Goal: Task Accomplishment & Management: Use online tool/utility

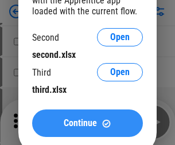
click at [87, 123] on span "Continue" at bounding box center [80, 123] width 33 height 9
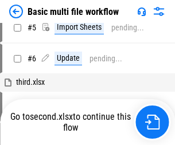
scroll to position [0, 0]
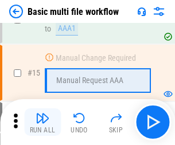
click at [42, 122] on img "button" at bounding box center [43, 118] width 14 height 14
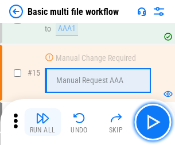
scroll to position [763, 0]
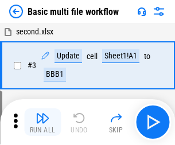
click at [42, 122] on img "button" at bounding box center [43, 118] width 14 height 14
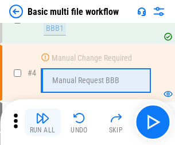
click at [42, 122] on img "button" at bounding box center [43, 118] width 14 height 14
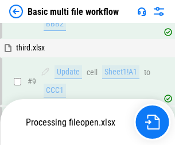
scroll to position [537, 0]
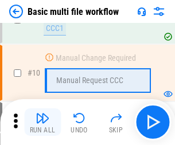
click at [42, 122] on img "button" at bounding box center [43, 118] width 14 height 14
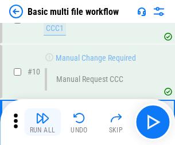
click at [42, 122] on img "button" at bounding box center [43, 118] width 14 height 14
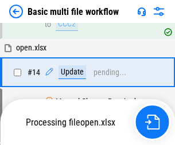
scroll to position [599, 0]
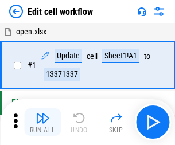
click at [42, 122] on img "button" at bounding box center [43, 118] width 14 height 14
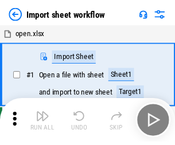
scroll to position [4, 0]
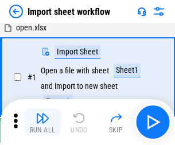
click at [42, 122] on img "button" at bounding box center [43, 118] width 14 height 14
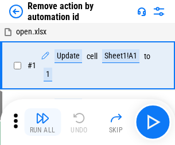
click at [42, 122] on img "button" at bounding box center [43, 118] width 14 height 14
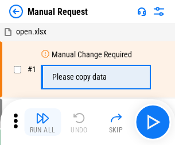
click at [42, 122] on img "button" at bounding box center [43, 118] width 14 height 14
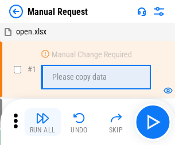
click at [42, 122] on img "button" at bounding box center [43, 118] width 14 height 14
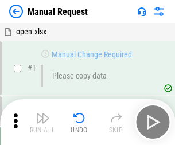
scroll to position [39, 0]
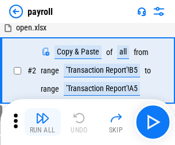
click at [42, 122] on img "button" at bounding box center [43, 118] width 14 height 14
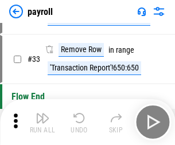
scroll to position [142, 0]
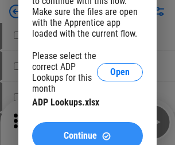
click at [87, 131] on span "Continue" at bounding box center [80, 135] width 33 height 9
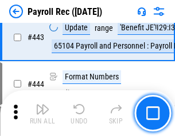
scroll to position [5830, 0]
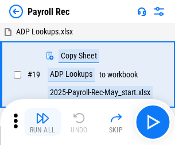
click at [42, 122] on img "button" at bounding box center [43, 118] width 14 height 14
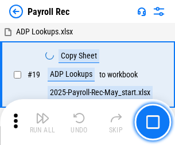
scroll to position [70, 0]
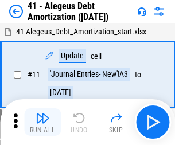
click at [42, 122] on img "button" at bounding box center [43, 118] width 14 height 14
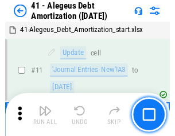
scroll to position [142, 0]
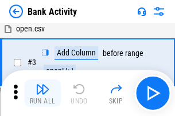
click at [42, 93] on img "button" at bounding box center [43, 90] width 14 height 14
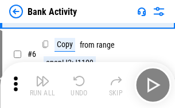
scroll to position [61, 0]
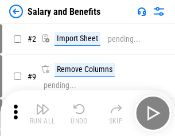
click at [42, 113] on img "button" at bounding box center [43, 110] width 14 height 14
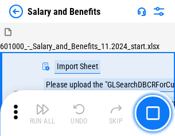
scroll to position [15, 0]
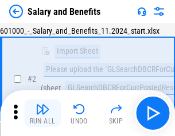
click at [42, 113] on img "button" at bounding box center [43, 110] width 14 height 14
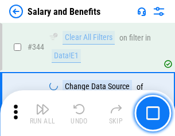
scroll to position [5366, 0]
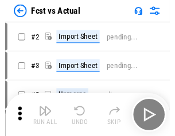
scroll to position [15, 0]
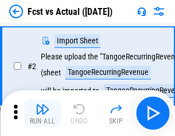
click at [42, 113] on img "button" at bounding box center [43, 110] width 14 height 14
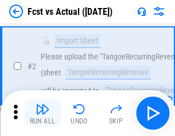
click at [42, 113] on img "button" at bounding box center [43, 110] width 14 height 14
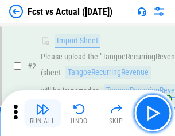
scroll to position [107, 0]
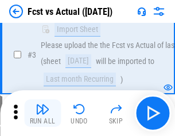
click at [42, 113] on img "button" at bounding box center [43, 110] width 14 height 14
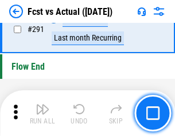
scroll to position [5423, 0]
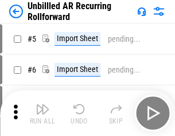
click at [42, 113] on img "button" at bounding box center [43, 110] width 14 height 14
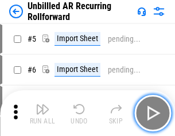
scroll to position [25, 0]
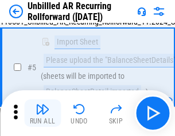
click at [42, 113] on img "button" at bounding box center [43, 110] width 14 height 14
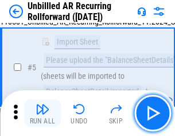
scroll to position [108, 0]
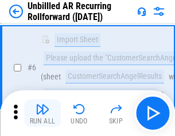
click at [42, 113] on img "button" at bounding box center [43, 110] width 14 height 14
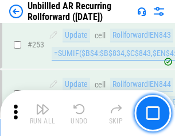
scroll to position [3892, 0]
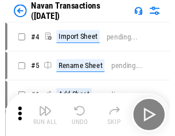
scroll to position [18, 0]
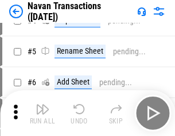
click at [42, 113] on img "button" at bounding box center [43, 110] width 14 height 14
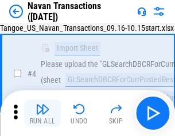
click at [42, 113] on img "button" at bounding box center [43, 110] width 14 height 14
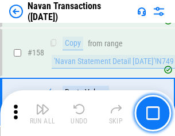
scroll to position [3715, 0]
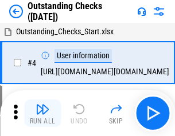
click at [42, 113] on img "button" at bounding box center [43, 110] width 14 height 14
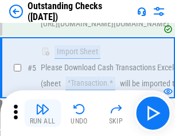
click at [42, 113] on img "button" at bounding box center [43, 110] width 14 height 14
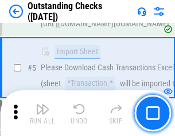
scroll to position [120, 0]
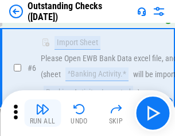
click at [42, 113] on img "button" at bounding box center [43, 110] width 14 height 14
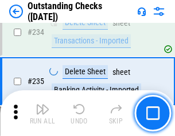
scroll to position [3480, 0]
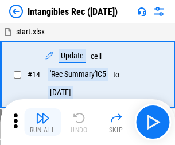
click at [42, 122] on img "button" at bounding box center [43, 118] width 14 height 14
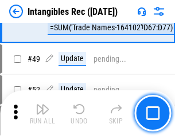
scroll to position [446, 0]
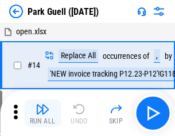
click at [42, 113] on img "button" at bounding box center [43, 110] width 14 height 14
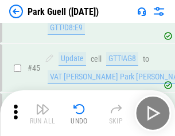
scroll to position [1433, 0]
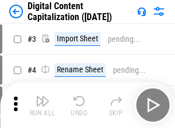
click at [42, 96] on img "button" at bounding box center [43, 101] width 14 height 14
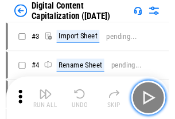
scroll to position [33, 0]
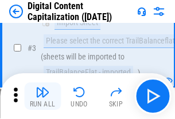
click at [42, 96] on img "button" at bounding box center [43, 92] width 14 height 14
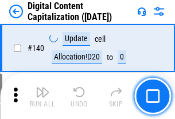
scroll to position [1215, 0]
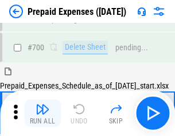
click at [42, 113] on img "button" at bounding box center [43, 110] width 14 height 14
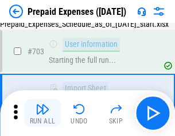
click at [42, 113] on img "button" at bounding box center [43, 110] width 14 height 14
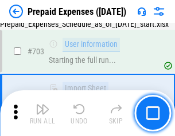
scroll to position [3151, 0]
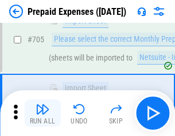
click at [42, 113] on img "button" at bounding box center [43, 110] width 14 height 14
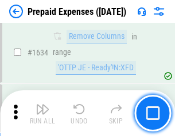
scroll to position [11157, 0]
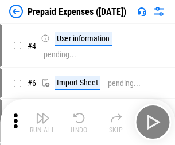
click at [42, 122] on img "button" at bounding box center [43, 118] width 14 height 14
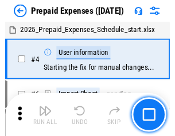
scroll to position [50, 0]
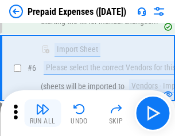
click at [42, 113] on img "button" at bounding box center [43, 110] width 14 height 14
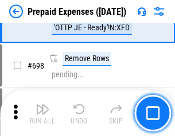
scroll to position [3990, 0]
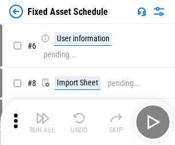
click at [42, 122] on img "button" at bounding box center [43, 118] width 14 height 14
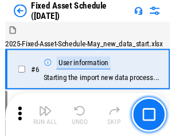
scroll to position [62, 0]
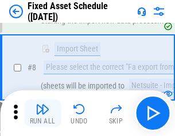
click at [42, 113] on img "button" at bounding box center [43, 110] width 14 height 14
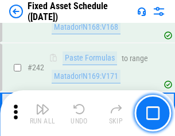
scroll to position [3550, 0]
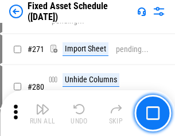
click at [42, 113] on img "button" at bounding box center [43, 110] width 14 height 14
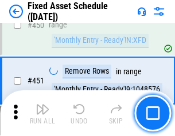
scroll to position [5123, 0]
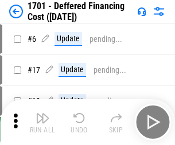
click at [42, 122] on img "button" at bounding box center [43, 118] width 14 height 14
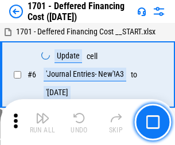
scroll to position [138, 0]
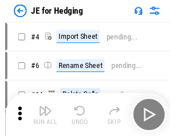
scroll to position [2, 0]
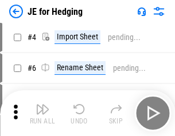
click at [42, 113] on img "button" at bounding box center [43, 110] width 14 height 14
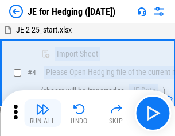
click at [42, 113] on img "button" at bounding box center [43, 110] width 14 height 14
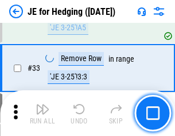
scroll to position [468, 0]
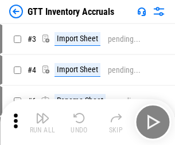
click at [42, 113] on img "button" at bounding box center [43, 118] width 14 height 14
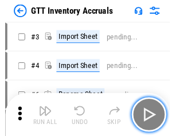
scroll to position [2, 0]
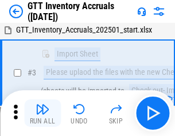
click at [42, 113] on img "button" at bounding box center [43, 110] width 14 height 14
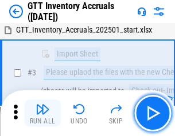
scroll to position [74, 0]
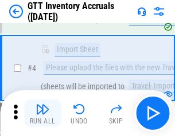
click at [42, 113] on img "button" at bounding box center [43, 110] width 14 height 14
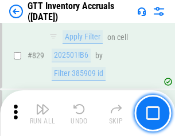
scroll to position [8698, 0]
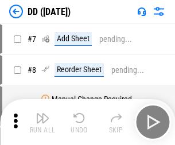
click at [42, 122] on img "button" at bounding box center [43, 118] width 14 height 14
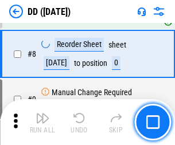
scroll to position [111, 0]
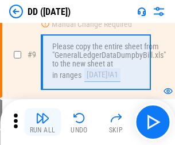
click at [42, 122] on img "button" at bounding box center [43, 118] width 14 height 14
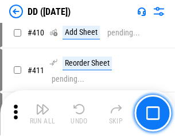
scroll to position [5127, 0]
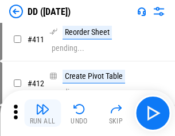
click at [42, 113] on img "button" at bounding box center [43, 110] width 14 height 14
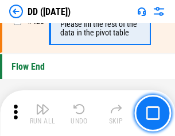
scroll to position [5485, 0]
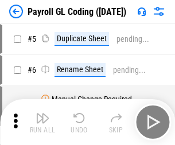
click at [42, 122] on img "button" at bounding box center [43, 118] width 14 height 14
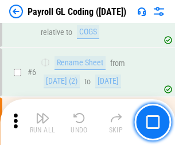
scroll to position [138, 0]
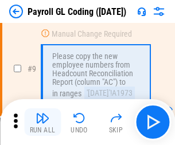
click at [42, 122] on img "button" at bounding box center [43, 118] width 14 height 14
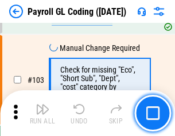
scroll to position [2688, 0]
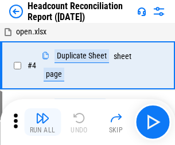
click at [42, 122] on img "button" at bounding box center [43, 118] width 14 height 14
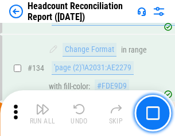
scroll to position [1377, 0]
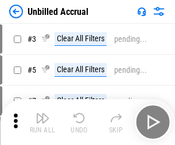
click at [42, 122] on img "button" at bounding box center [43, 118] width 14 height 14
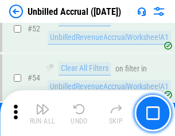
scroll to position [1196, 0]
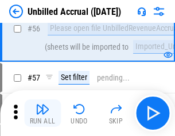
click at [42, 113] on img "button" at bounding box center [43, 110] width 14 height 14
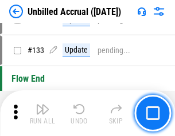
scroll to position [3413, 0]
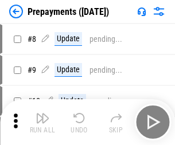
click at [42, 122] on img "button" at bounding box center [43, 118] width 14 height 14
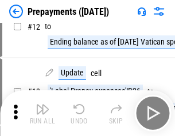
scroll to position [72, 0]
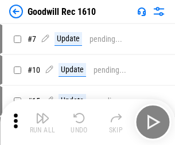
click at [42, 122] on img "button" at bounding box center [43, 118] width 14 height 14
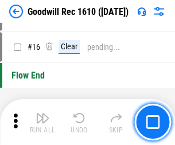
scroll to position [196, 0]
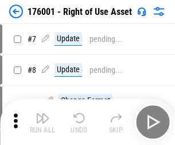
click at [42, 122] on img "button" at bounding box center [43, 118] width 14 height 14
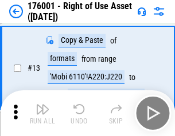
scroll to position [74, 0]
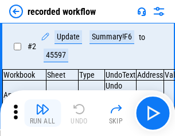
click at [42, 113] on img "button" at bounding box center [43, 110] width 14 height 14
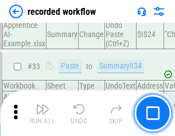
scroll to position [3582, 0]
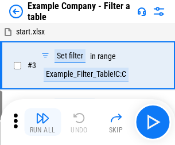
click at [42, 122] on img "button" at bounding box center [43, 118] width 14 height 14
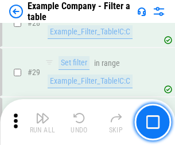
scroll to position [1049, 0]
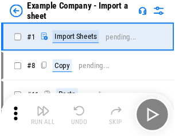
scroll to position [18, 0]
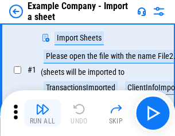
click at [42, 113] on img "button" at bounding box center [43, 110] width 14 height 14
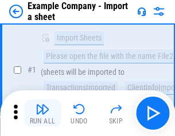
click at [42, 113] on img "button" at bounding box center [43, 110] width 14 height 14
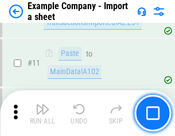
scroll to position [253, 0]
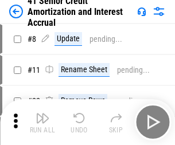
click at [42, 113] on img "button" at bounding box center [43, 118] width 14 height 14
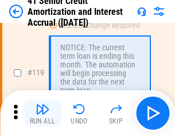
click at [42, 113] on img "button" at bounding box center [43, 110] width 14 height 14
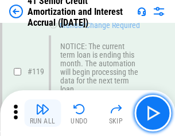
scroll to position [1081, 0]
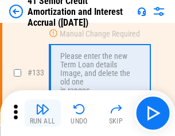
click at [42, 113] on img "button" at bounding box center [43, 110] width 14 height 14
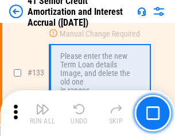
scroll to position [1198, 0]
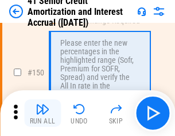
click at [42, 113] on img "button" at bounding box center [43, 110] width 14 height 14
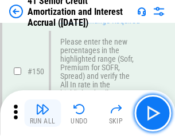
scroll to position [1318, 0]
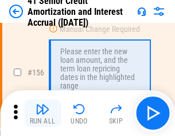
click at [42, 113] on img "button" at bounding box center [43, 110] width 14 height 14
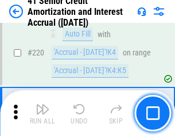
scroll to position [2566, 0]
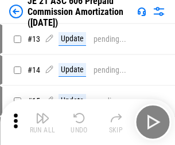
click at [42, 113] on img "button" at bounding box center [43, 118] width 14 height 14
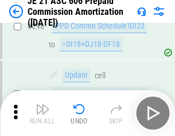
scroll to position [2109, 0]
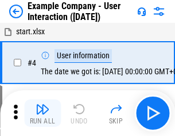
click at [42, 113] on img "button" at bounding box center [43, 110] width 14 height 14
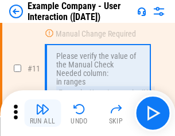
click at [42, 113] on img "button" at bounding box center [43, 110] width 14 height 14
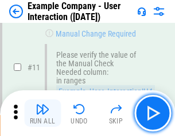
scroll to position [248, 0]
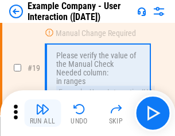
click at [42, 113] on img "button" at bounding box center [43, 110] width 14 height 14
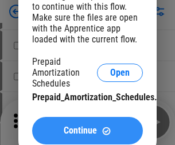
click at [87, 131] on span "Continue" at bounding box center [80, 130] width 33 height 9
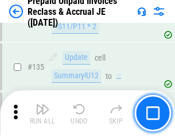
scroll to position [1485, 0]
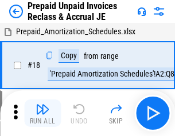
click at [42, 113] on img "button" at bounding box center [43, 110] width 14 height 14
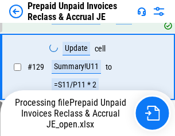
scroll to position [1485, 0]
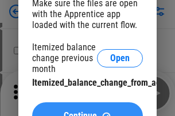
click at [87, 112] on span "Continue" at bounding box center [80, 116] width 33 height 9
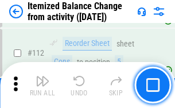
scroll to position [1917, 0]
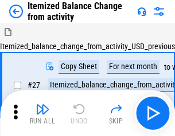
scroll to position [18, 0]
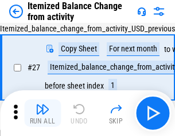
click at [42, 113] on img "button" at bounding box center [43, 110] width 14 height 14
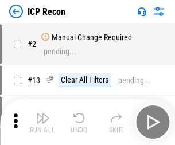
scroll to position [5, 0]
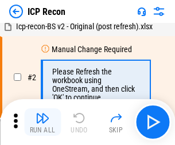
click at [42, 122] on img "button" at bounding box center [43, 118] width 14 height 14
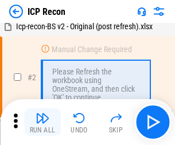
click at [42, 122] on img "button" at bounding box center [43, 118] width 14 height 14
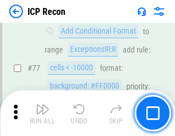
scroll to position [1030, 0]
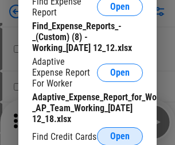
click at [120, 136] on span "Open" at bounding box center [119, 136] width 19 height 9
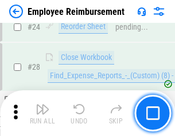
scroll to position [536, 0]
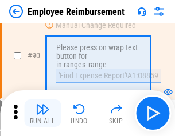
click at [42, 113] on img "button" at bounding box center [43, 110] width 14 height 14
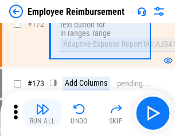
click at [42, 113] on img "button" at bounding box center [43, 110] width 14 height 14
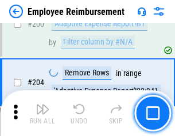
scroll to position [2899, 0]
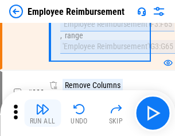
click at [42, 113] on img "button" at bounding box center [43, 110] width 14 height 14
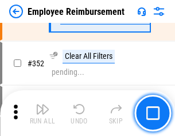
click at [42, 113] on img "button" at bounding box center [43, 110] width 14 height 14
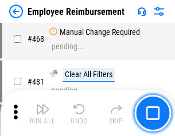
scroll to position [7006, 0]
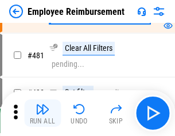
click at [42, 113] on img "button" at bounding box center [43, 110] width 14 height 14
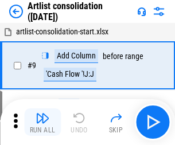
click at [42, 122] on img "button" at bounding box center [43, 118] width 14 height 14
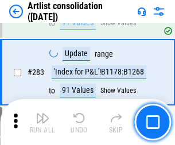
scroll to position [4739, 0]
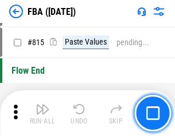
scroll to position [10012, 0]
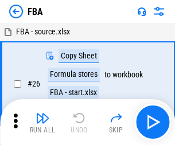
scroll to position [11, 0]
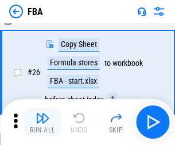
click at [42, 122] on img "button" at bounding box center [43, 118] width 14 height 14
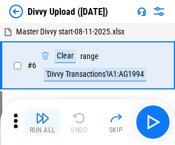
click at [42, 122] on img "button" at bounding box center [43, 118] width 14 height 14
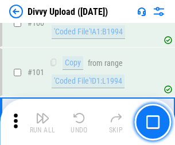
scroll to position [959, 0]
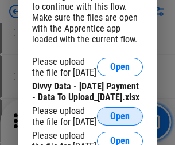
click at [120, 121] on span "Open" at bounding box center [119, 116] width 19 height 9
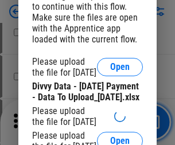
scroll to position [1053, 0]
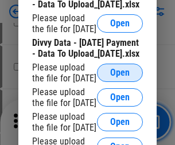
click at [120, 77] on span "Open" at bounding box center [119, 72] width 19 height 9
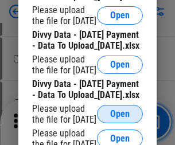
click at [120, 109] on span "Open" at bounding box center [119, 113] width 19 height 9
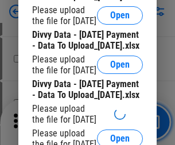
scroll to position [1329, 0]
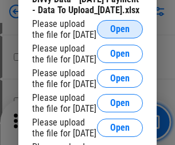
click at [120, 34] on span "Open" at bounding box center [119, 29] width 19 height 9
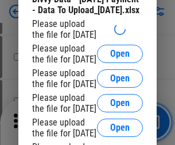
scroll to position [1337, 0]
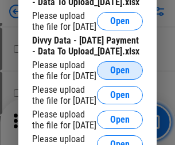
click at [120, 72] on span "Open" at bounding box center [119, 70] width 19 height 9
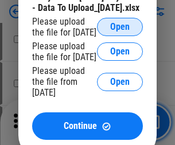
click at [120, 32] on span "Open" at bounding box center [119, 26] width 19 height 9
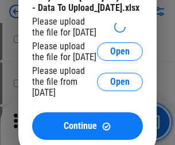
scroll to position [1614, 0]
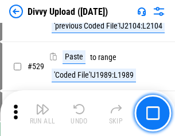
scroll to position [5919, 0]
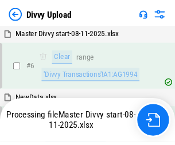
scroll to position [959, 0]
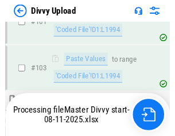
scroll to position [1265, 0]
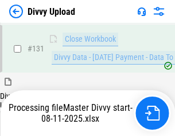
scroll to position [1568, 0]
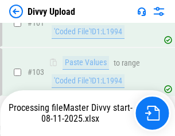
scroll to position [1518, 0]
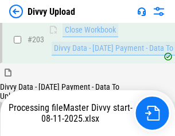
scroll to position [2426, 0]
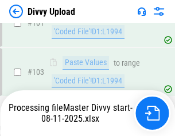
scroll to position [1568, 0]
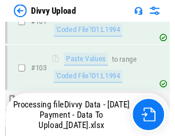
scroll to position [1265, 0]
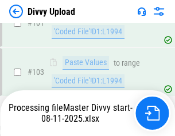
scroll to position [1821, 0]
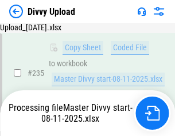
scroll to position [3383, 0]
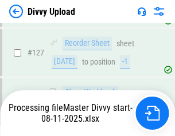
scroll to position [3988, 0]
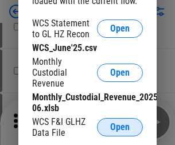
click at [120, 127] on span "Open" at bounding box center [119, 127] width 19 height 9
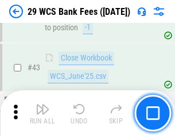
scroll to position [468, 0]
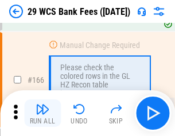
click at [42, 113] on img "button" at bounding box center [43, 110] width 14 height 14
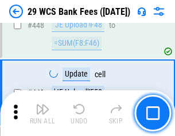
scroll to position [5549, 0]
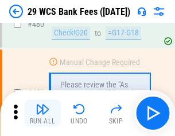
click at [42, 113] on img "button" at bounding box center [43, 110] width 14 height 14
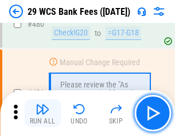
scroll to position [5909, 0]
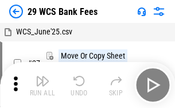
scroll to position [21, 0]
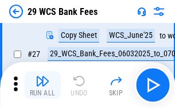
click at [42, 85] on img "button" at bounding box center [43, 81] width 14 height 14
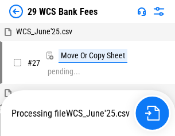
scroll to position [6, 0]
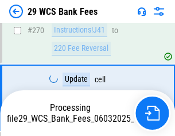
scroll to position [4208, 0]
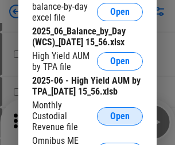
click at [120, 121] on span "Open" at bounding box center [119, 116] width 19 height 9
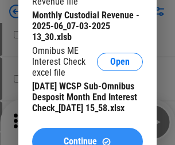
click at [87, 137] on span "Continue" at bounding box center [80, 141] width 33 height 9
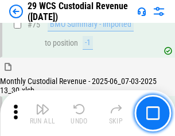
scroll to position [1197, 0]
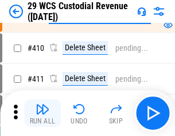
click at [42, 113] on img "button" at bounding box center [43, 110] width 14 height 14
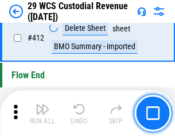
scroll to position [5473, 0]
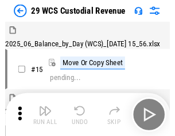
scroll to position [28, 0]
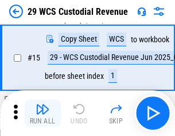
click at [42, 113] on img "button" at bounding box center [43, 110] width 14 height 14
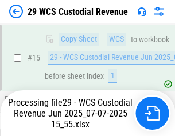
scroll to position [588, 0]
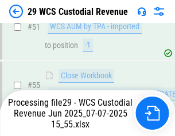
scroll to position [1139, 0]
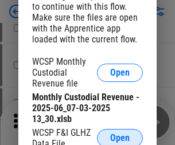
click at [120, 136] on span "Open" at bounding box center [119, 138] width 19 height 9
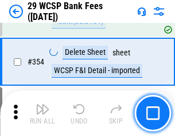
scroll to position [3809, 0]
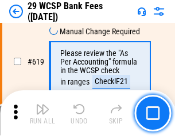
click at [42, 113] on img "button" at bounding box center [43, 110] width 14 height 14
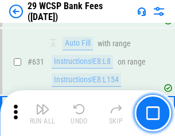
scroll to position [6605, 0]
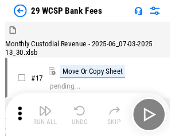
scroll to position [28, 0]
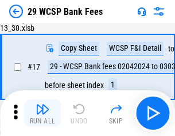
click at [42, 113] on img "button" at bounding box center [43, 110] width 14 height 14
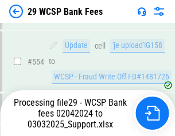
scroll to position [5168, 0]
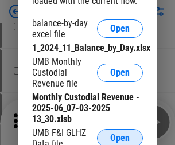
click at [120, 136] on span "Open" at bounding box center [119, 138] width 19 height 9
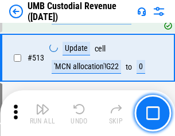
scroll to position [5543, 0]
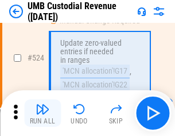
click at [42, 113] on img "button" at bounding box center [43, 110] width 14 height 14
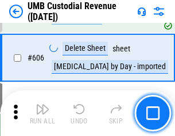
scroll to position [6615, 0]
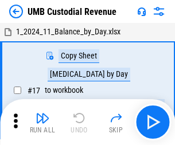
scroll to position [9, 0]
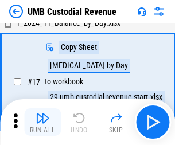
click at [42, 122] on img "button" at bounding box center [43, 118] width 14 height 14
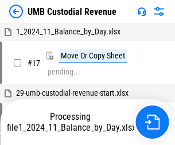
scroll to position [9, 0]
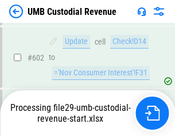
scroll to position [6588, 0]
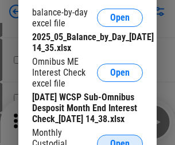
click at [120, 139] on span "Open" at bounding box center [119, 143] width 19 height 9
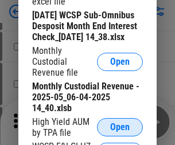
click at [120, 132] on span "Open" at bounding box center [119, 127] width 19 height 9
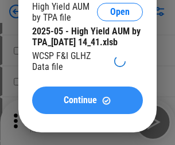
click at [87, 105] on span "Continue" at bounding box center [80, 100] width 33 height 9
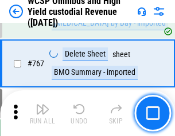
scroll to position [9337, 0]
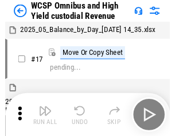
scroll to position [6, 0]
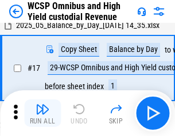
click at [42, 113] on img "button" at bounding box center [43, 110] width 14 height 14
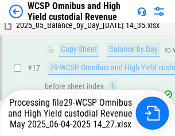
scroll to position [238, 0]
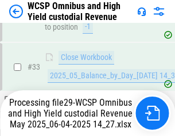
scroll to position [838, 0]
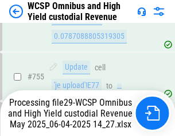
scroll to position [9311, 0]
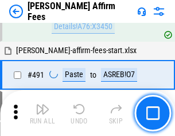
scroll to position [3116, 0]
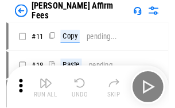
scroll to position [11, 0]
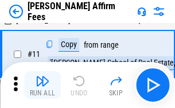
click at [42, 85] on img "button" at bounding box center [43, 81] width 14 height 14
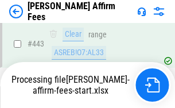
scroll to position [3005, 0]
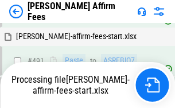
scroll to position [3130, 0]
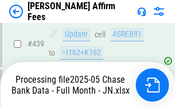
scroll to position [2965, 0]
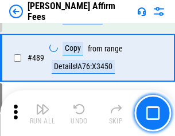
scroll to position [2991, 0]
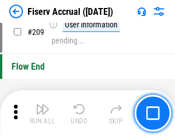
scroll to position [3559, 0]
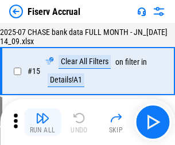
click at [42, 122] on img "button" at bounding box center [43, 118] width 14 height 14
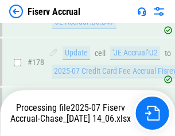
scroll to position [3089, 0]
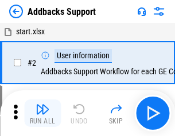
click at [42, 113] on img "button" at bounding box center [43, 110] width 14 height 14
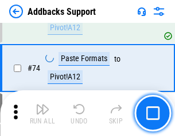
scroll to position [834, 0]
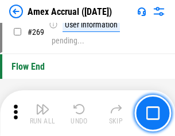
scroll to position [3496, 0]
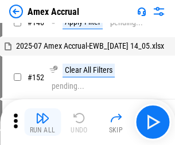
click at [42, 122] on img "button" at bounding box center [43, 118] width 14 height 14
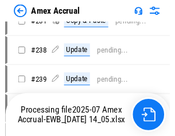
scroll to position [2463, 0]
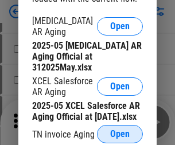
click at [120, 131] on span "Open" at bounding box center [119, 133] width 19 height 9
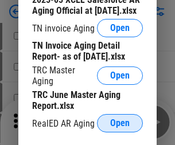
click at [120, 120] on span "Open" at bounding box center [119, 123] width 19 height 9
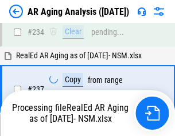
scroll to position [1776, 0]
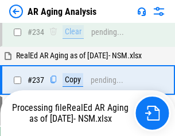
scroll to position [1763, 0]
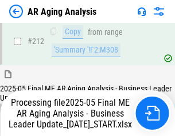
scroll to position [1763, 0]
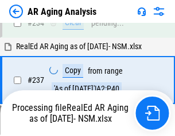
scroll to position [1763, 0]
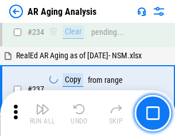
scroll to position [1763, 0]
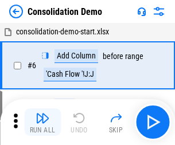
click at [42, 122] on img "button" at bounding box center [43, 118] width 14 height 14
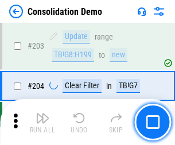
scroll to position [3593, 0]
